Goal: Find specific page/section: Find specific page/section

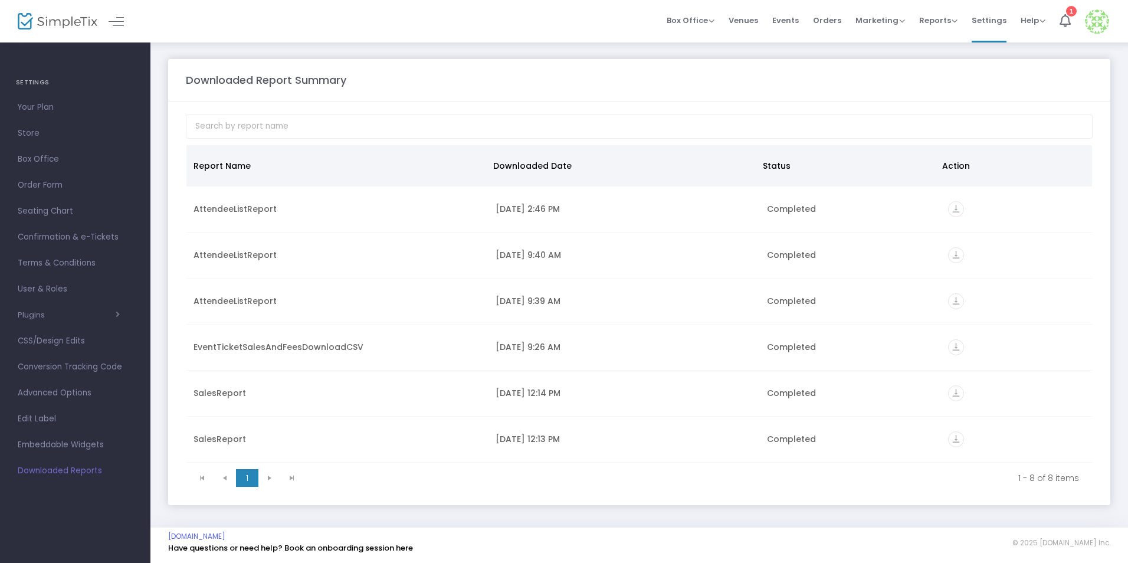
click at [59, 18] on img at bounding box center [58, 21] width 80 height 17
